Goal: Navigation & Orientation: Understand site structure

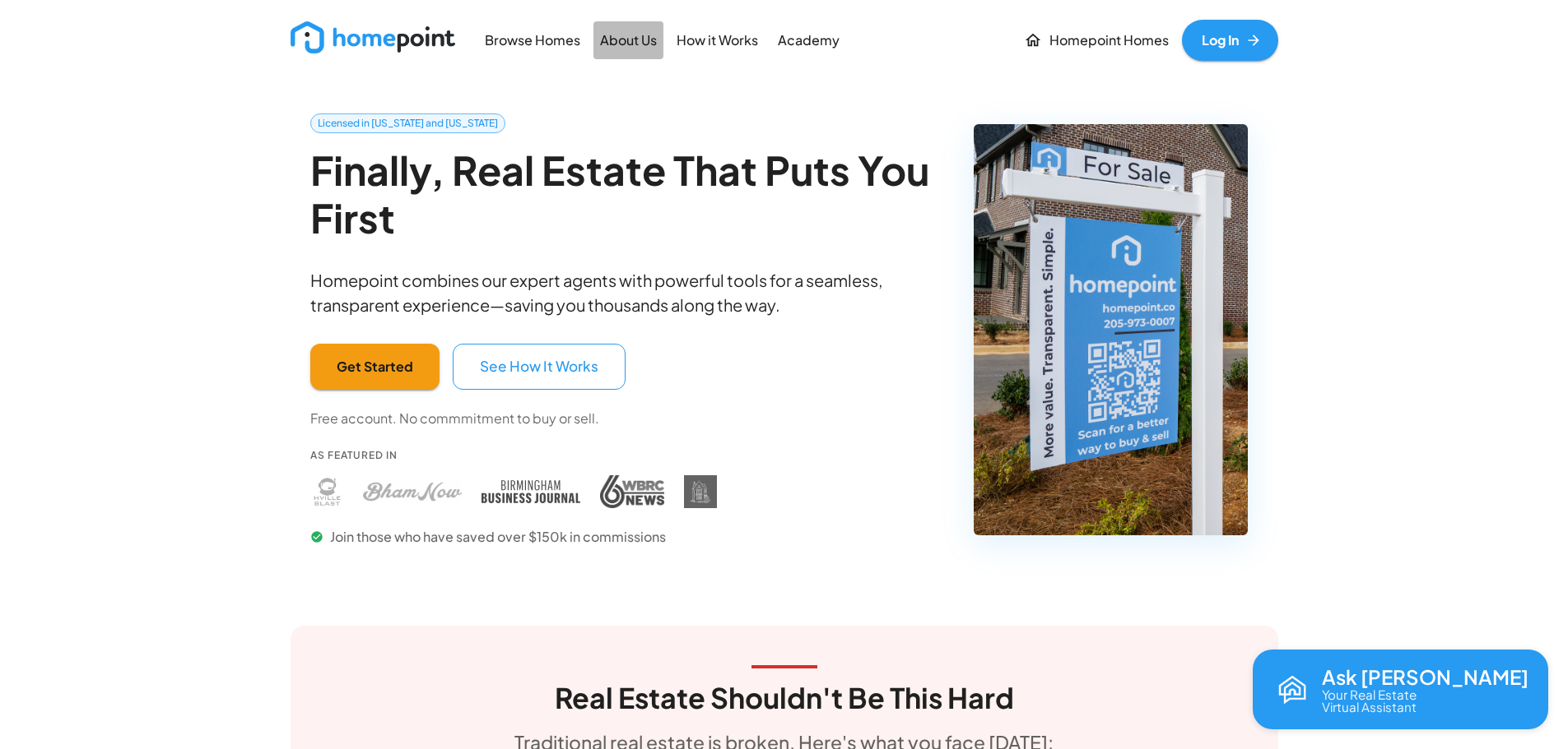
click at [619, 39] on p "About Us" at bounding box center [628, 40] width 57 height 19
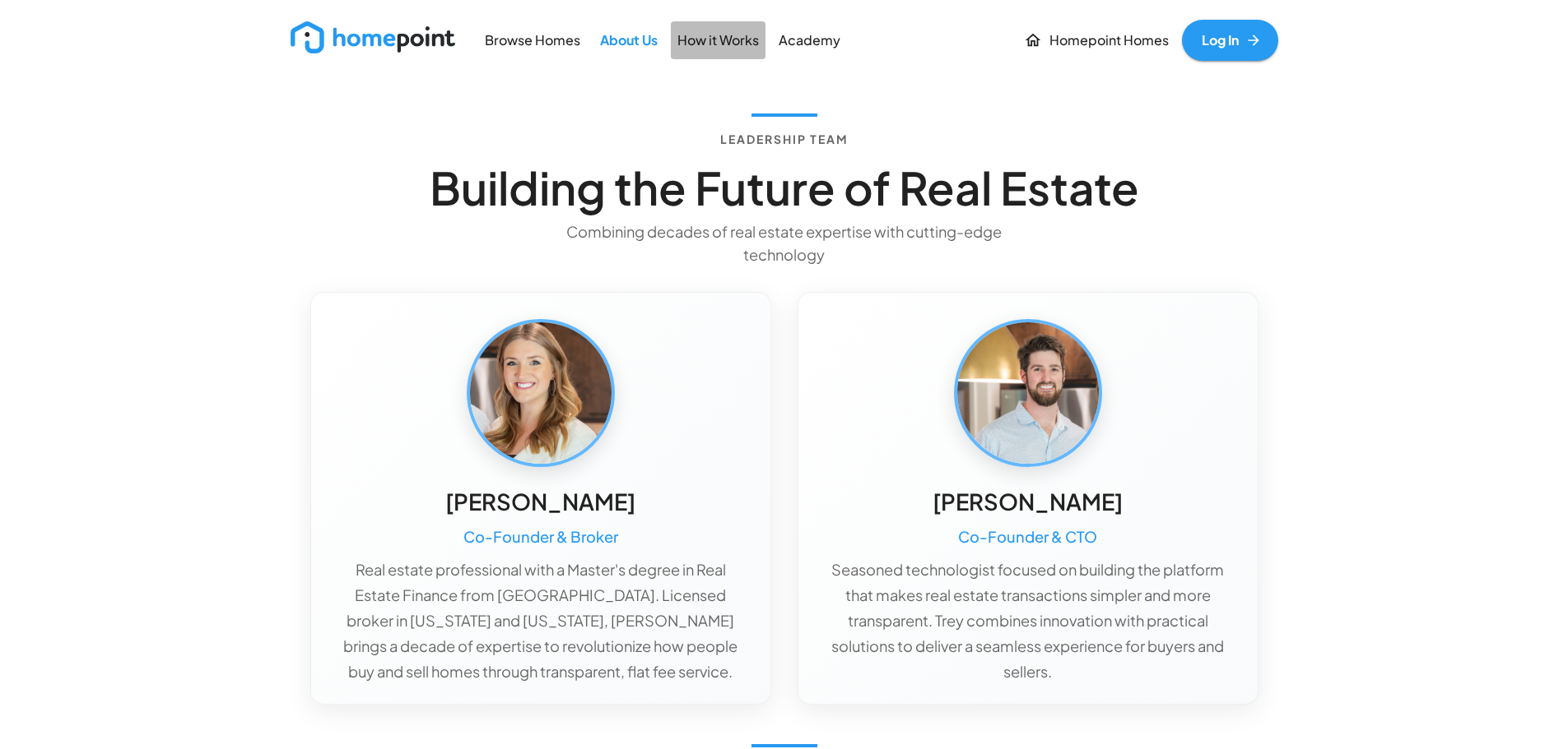
click at [715, 43] on p "How it Works" at bounding box center [718, 40] width 82 height 19
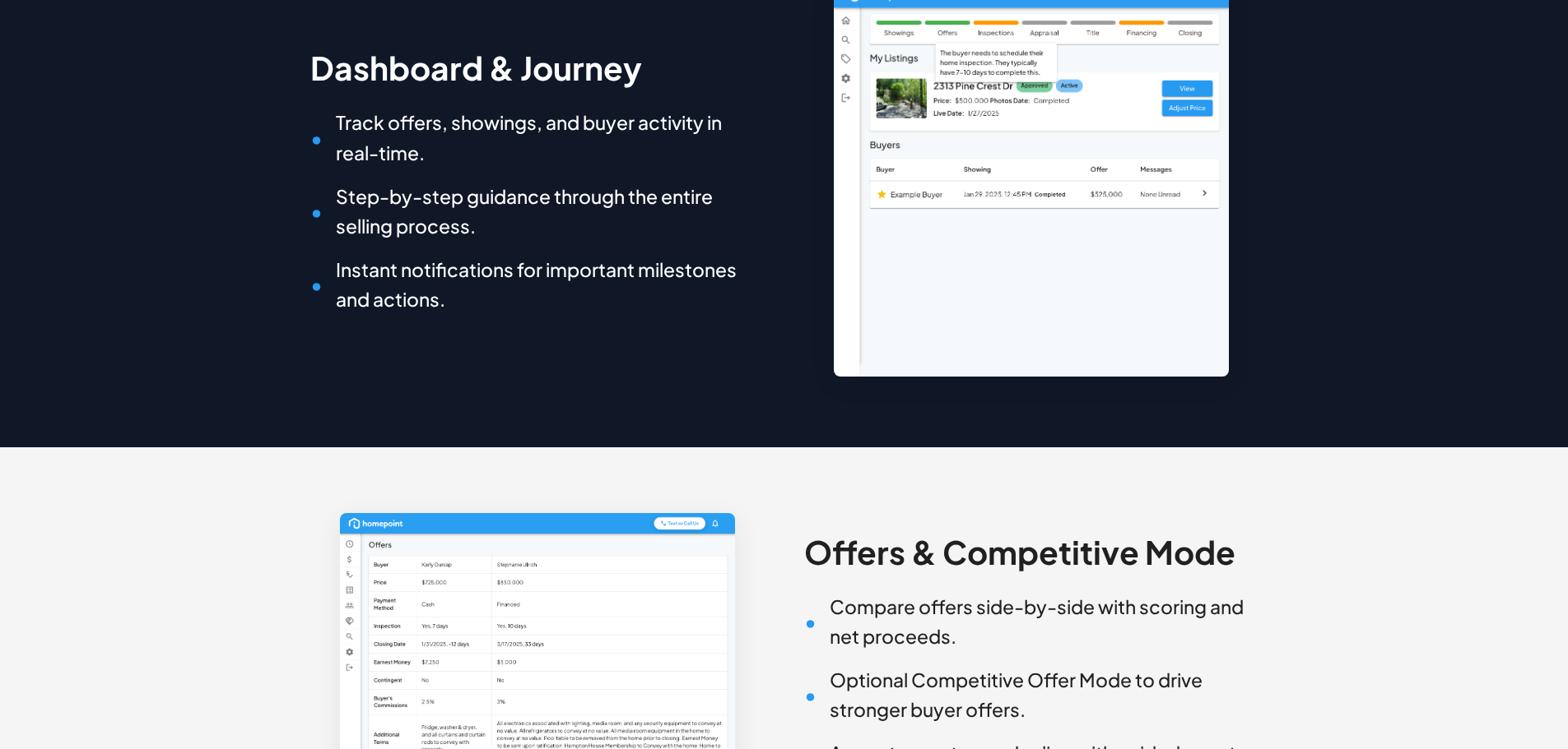
scroll to position [1183, 0]
